Goal: Information Seeking & Learning: Learn about a topic

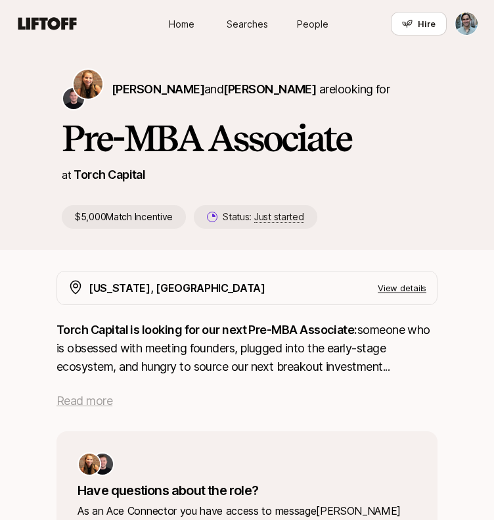
click at [84, 399] on span "Read more" at bounding box center [85, 401] width 56 height 14
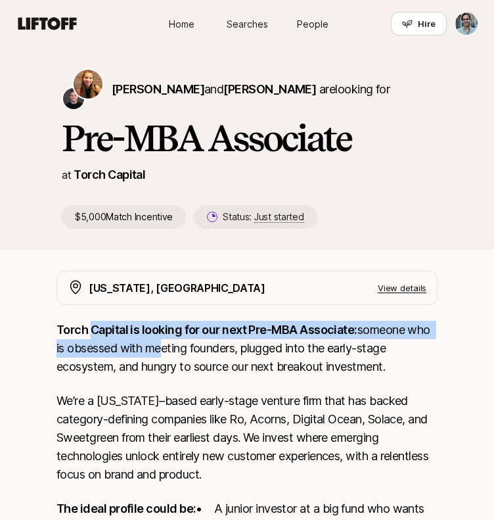
drag, startPoint x: 91, startPoint y: 338, endPoint x: 157, endPoint y: 344, distance: 66.6
click at [157, 344] on p "Torch Capital is looking for our next Pre-MBA Associate: someone who is obsesse…" at bounding box center [247, 348] width 381 height 55
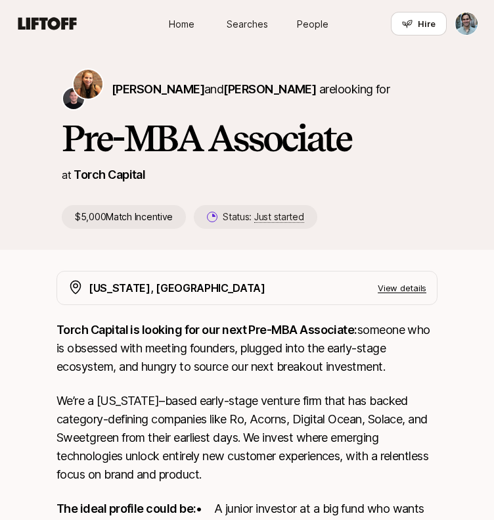
drag, startPoint x: 413, startPoint y: 372, endPoint x: 36, endPoint y: 350, distance: 377.2
copy p "is obsessed with meeting founders, plugged into the early-stage ecosystem, and …"
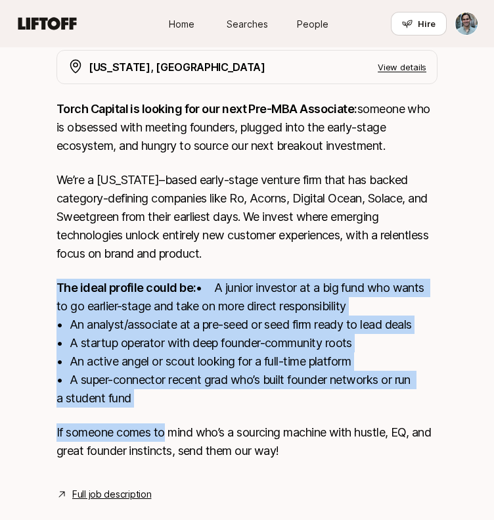
scroll to position [263, 0]
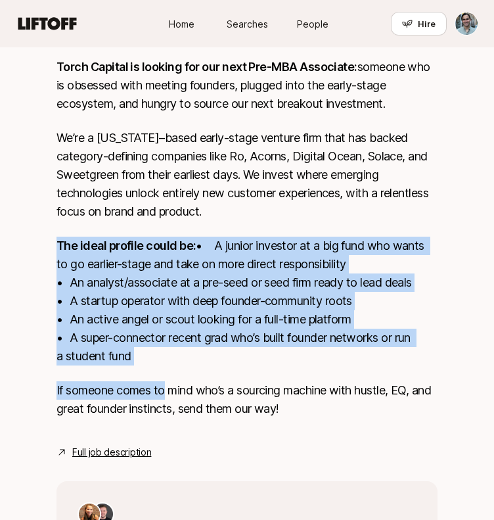
drag, startPoint x: 55, startPoint y: 312, endPoint x: 163, endPoint y: 377, distance: 125.9
click at [163, 377] on div "New York, NY View details Torch Capital is looking for our next Pre-MBA Associa…" at bounding box center [247, 324] width 402 height 633
copy p "The ideal profile could be: • A junior investor at a big fund who wants to go e…"
